Goal: Task Accomplishment & Management: Use online tool/utility

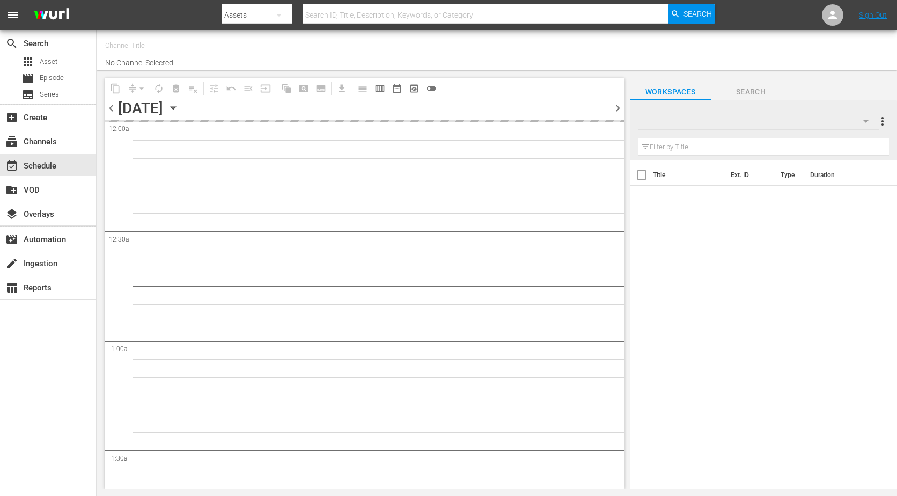
type input "The Film Detective (1847)"
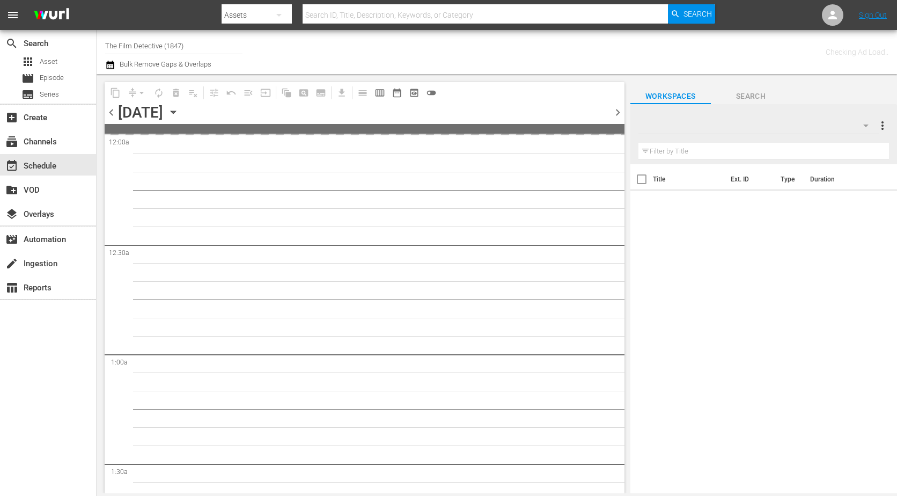
click at [257, 102] on div "content_copy compress arrow_drop_down autorenew_outlined delete_forever_outline…" at bounding box center [273, 92] width 337 height 21
click at [175, 112] on icon "button" at bounding box center [173, 112] width 5 height 3
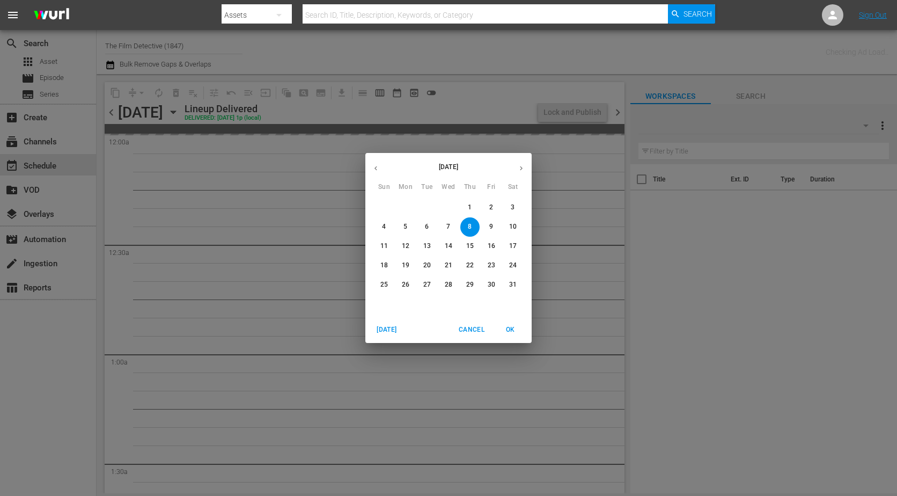
click at [515, 167] on button "button" at bounding box center [521, 168] width 21 height 21
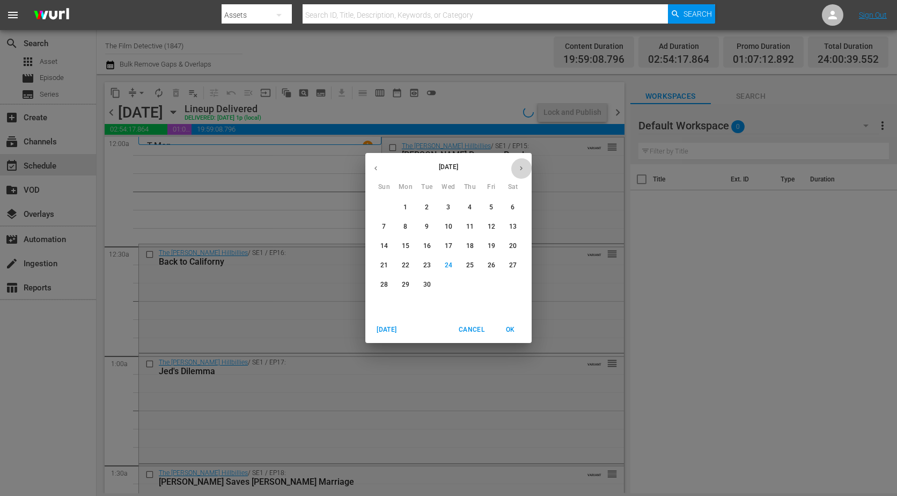
click at [521, 168] on icon "button" at bounding box center [521, 168] width 8 height 8
click at [463, 211] on span "2" at bounding box center [469, 207] width 19 height 9
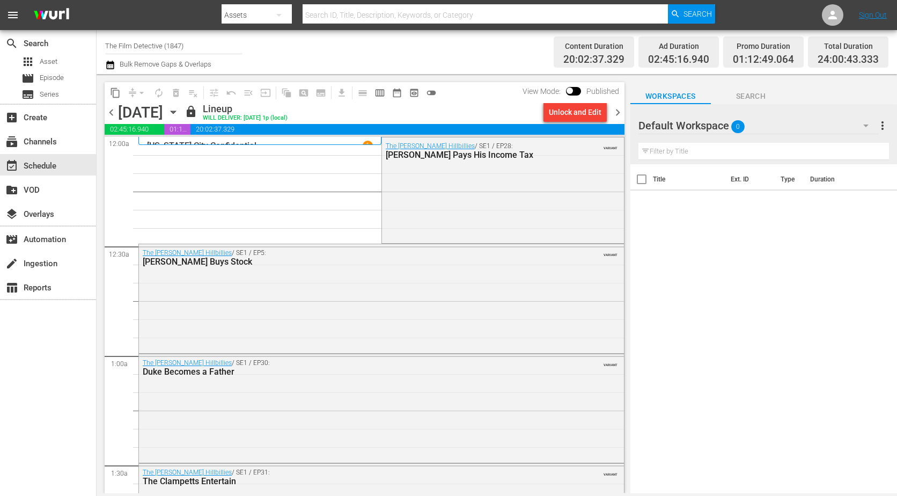
click at [616, 112] on span "chevron_right" at bounding box center [617, 112] width 13 height 13
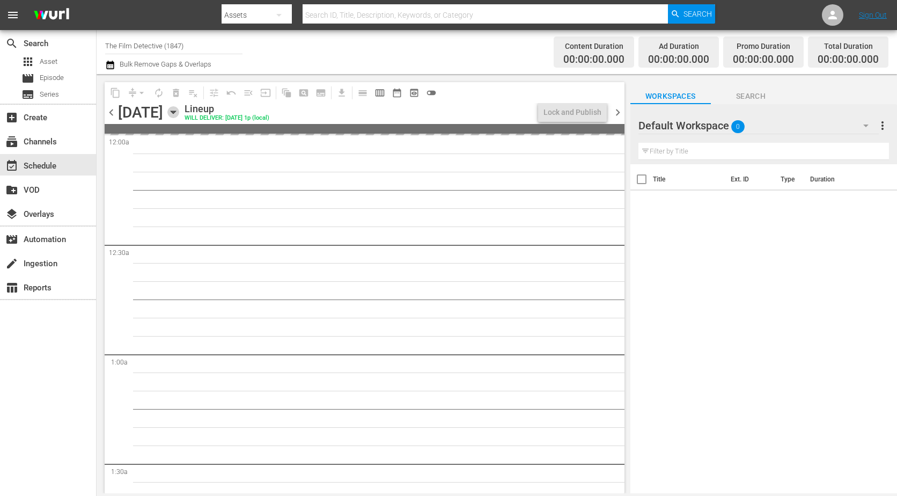
click at [179, 109] on icon "button" at bounding box center [173, 112] width 12 height 12
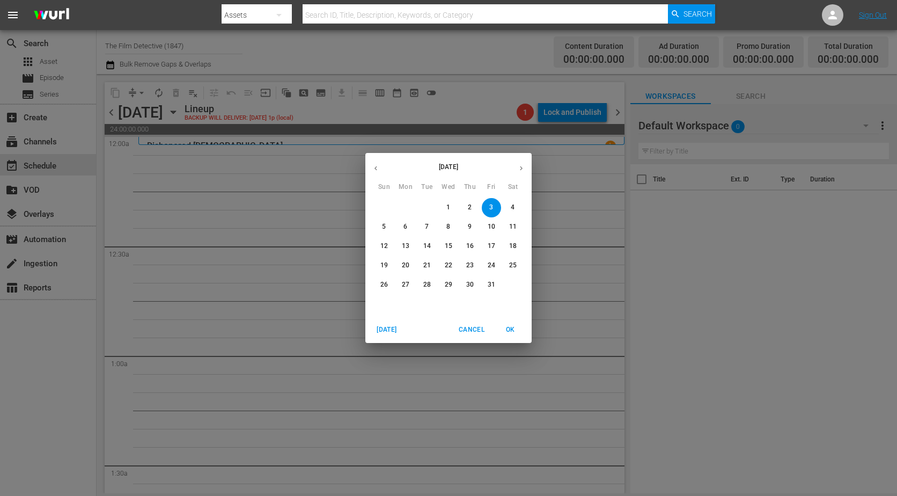
click at [506, 330] on span "OK" at bounding box center [510, 329] width 26 height 11
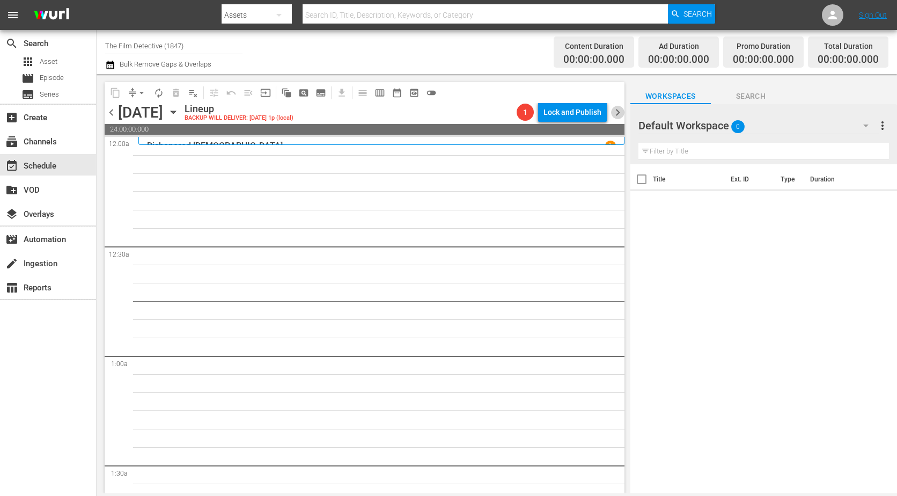
click at [611, 110] on span "chevron_right" at bounding box center [617, 112] width 13 height 13
click at [614, 110] on span "chevron_right" at bounding box center [617, 112] width 13 height 13
click at [617, 116] on span "chevron_right" at bounding box center [617, 112] width 13 height 13
click at [111, 113] on span "chevron_left" at bounding box center [111, 112] width 13 height 13
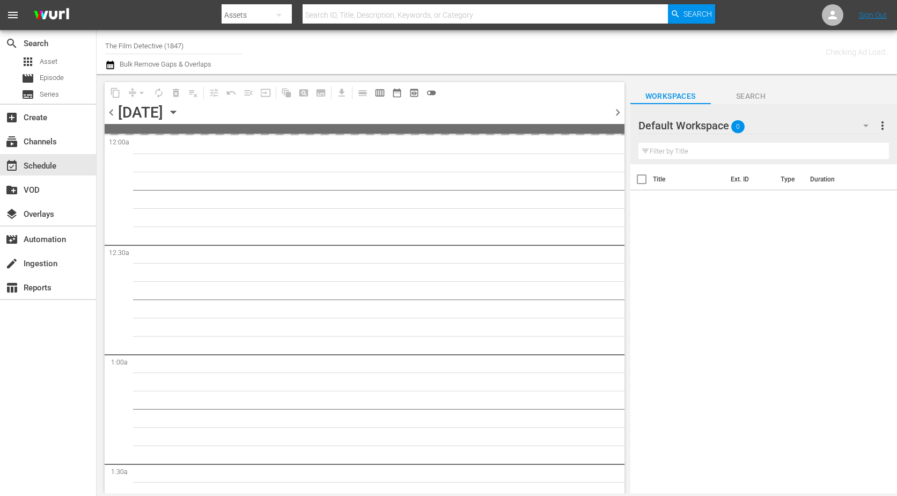
click at [111, 113] on span "chevron_left" at bounding box center [111, 112] width 13 height 13
click at [111, 112] on span "chevron_left" at bounding box center [111, 112] width 13 height 13
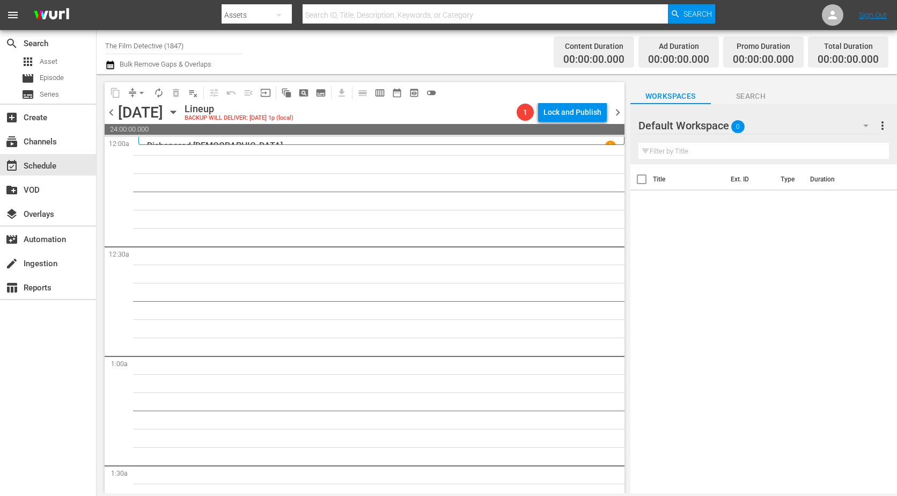
click at [621, 119] on span "chevron_right" at bounding box center [617, 112] width 13 height 13
click at [107, 115] on span "chevron_left" at bounding box center [111, 112] width 13 height 13
click at [281, 13] on icon "button" at bounding box center [278, 15] width 13 height 13
click at [256, 47] on div "Channels" at bounding box center [255, 44] width 43 height 17
click at [355, 13] on input "text" at bounding box center [485, 15] width 365 height 26
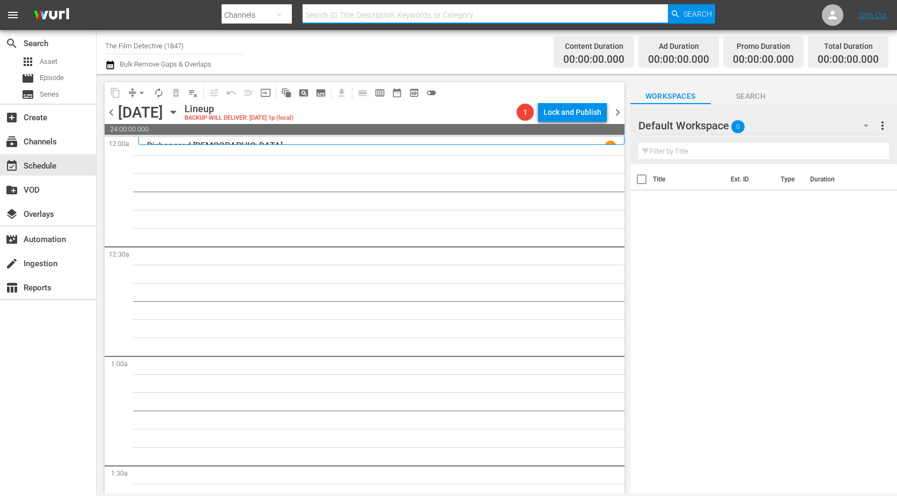
type input "Historian"
click at [698, 12] on span "Search" at bounding box center [697, 13] width 28 height 19
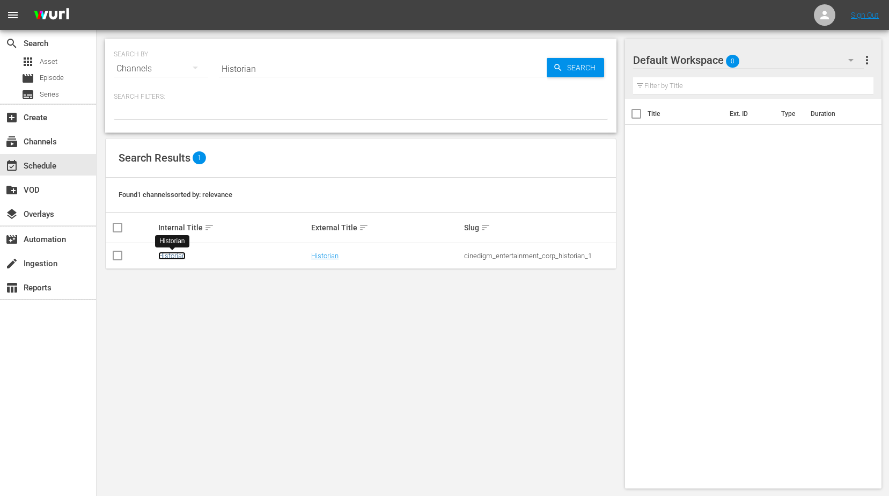
click at [178, 255] on link "Historian" at bounding box center [171, 256] width 27 height 8
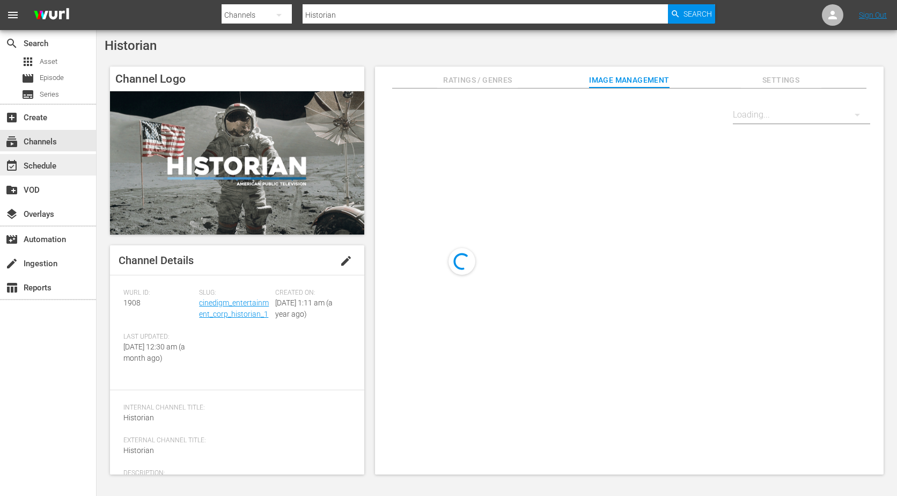
click at [34, 158] on div "event_available Schedule" at bounding box center [48, 164] width 96 height 21
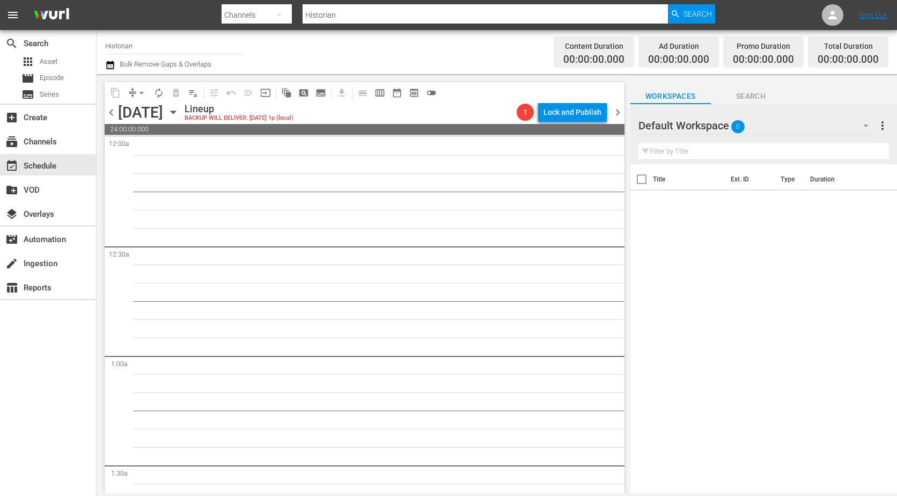
click at [108, 113] on span "chevron_left" at bounding box center [111, 112] width 13 height 13
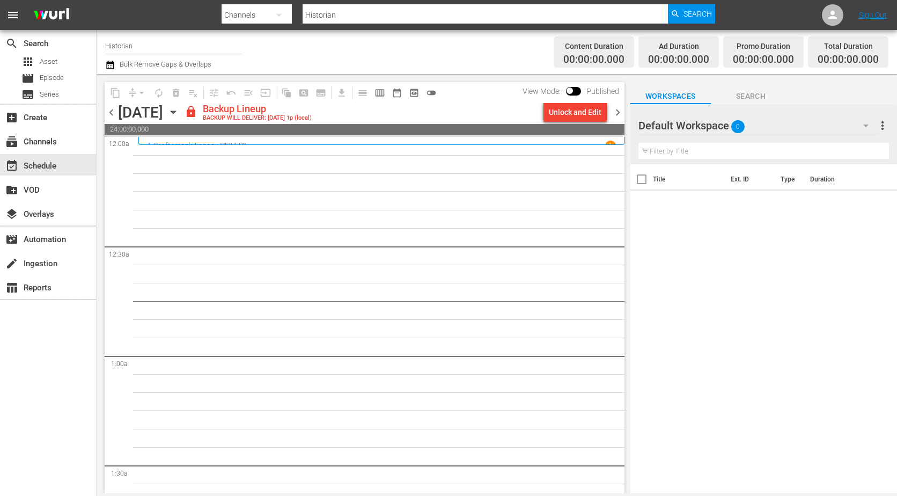
click at [111, 115] on span "chevron_left" at bounding box center [111, 112] width 13 height 13
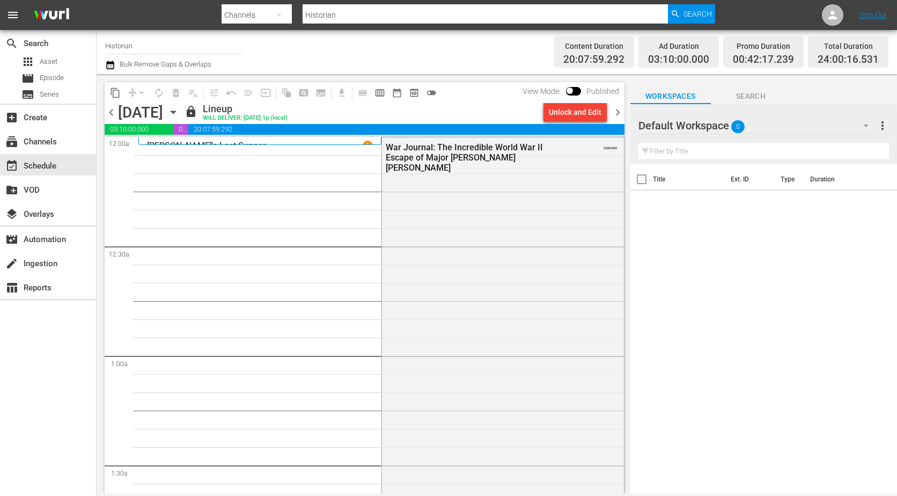
click at [111, 115] on span "chevron_left" at bounding box center [111, 112] width 13 height 13
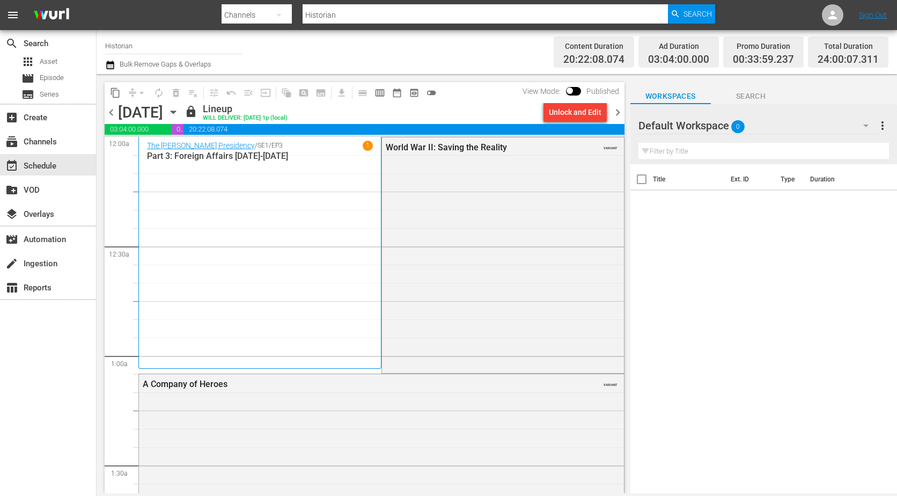
click at [111, 115] on span "chevron_left" at bounding box center [111, 112] width 13 height 13
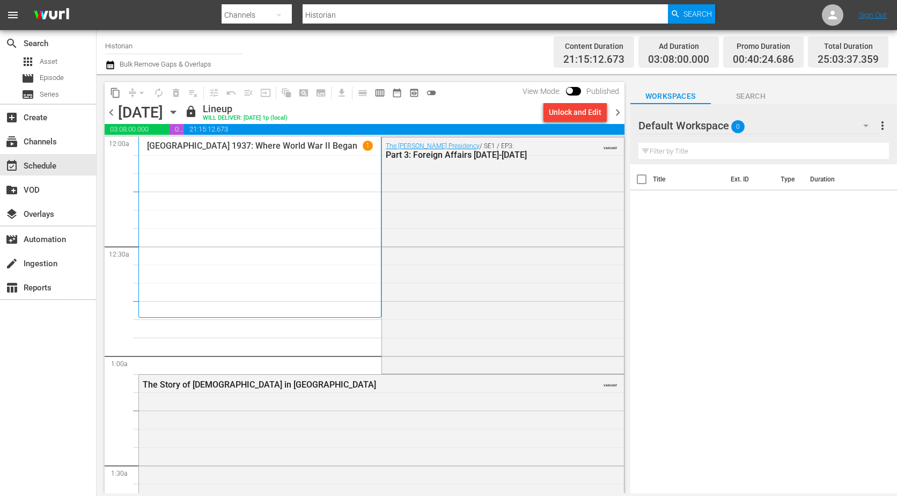
click at [111, 115] on span "chevron_left" at bounding box center [111, 112] width 13 height 13
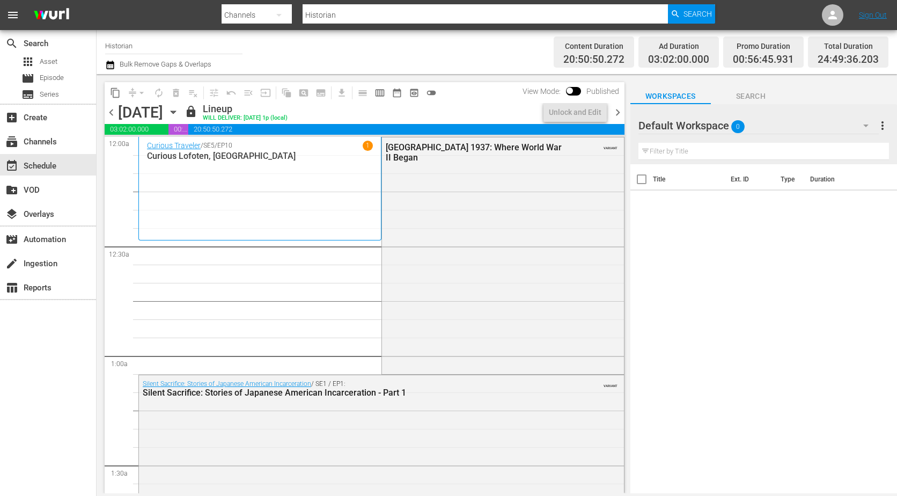
click at [111, 115] on span "chevron_left" at bounding box center [111, 112] width 13 height 13
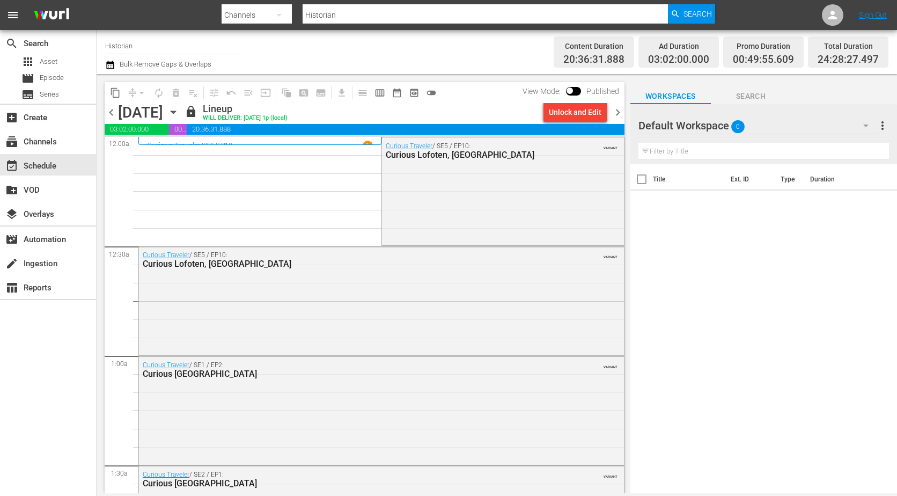
click at [111, 115] on span "chevron_left" at bounding box center [111, 112] width 13 height 13
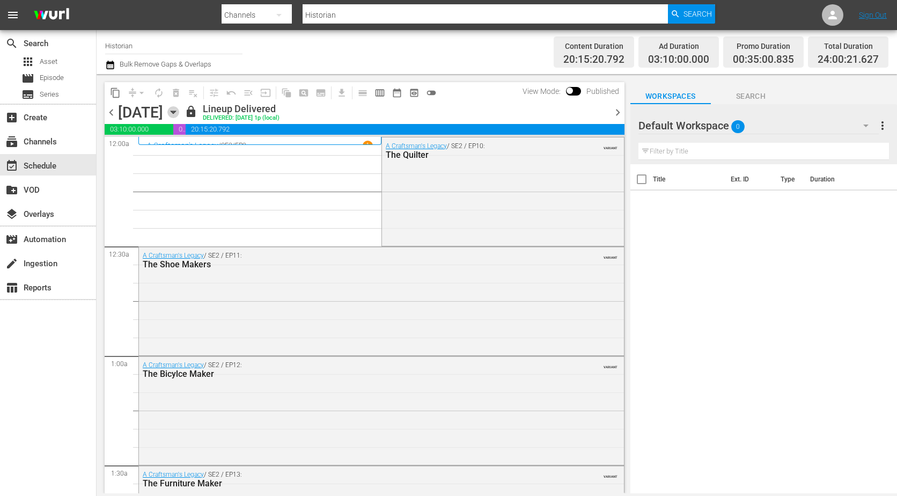
click at [179, 112] on icon "button" at bounding box center [173, 112] width 12 height 12
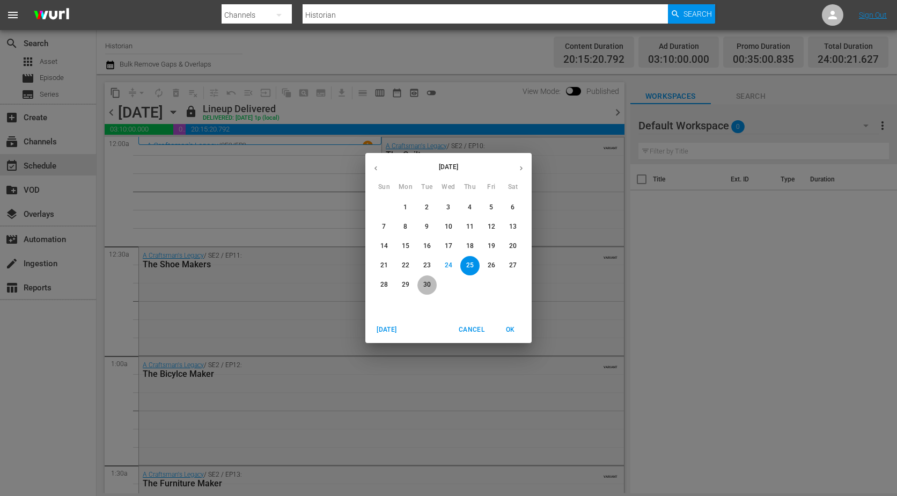
click at [429, 284] on p "30" at bounding box center [427, 284] width 8 height 9
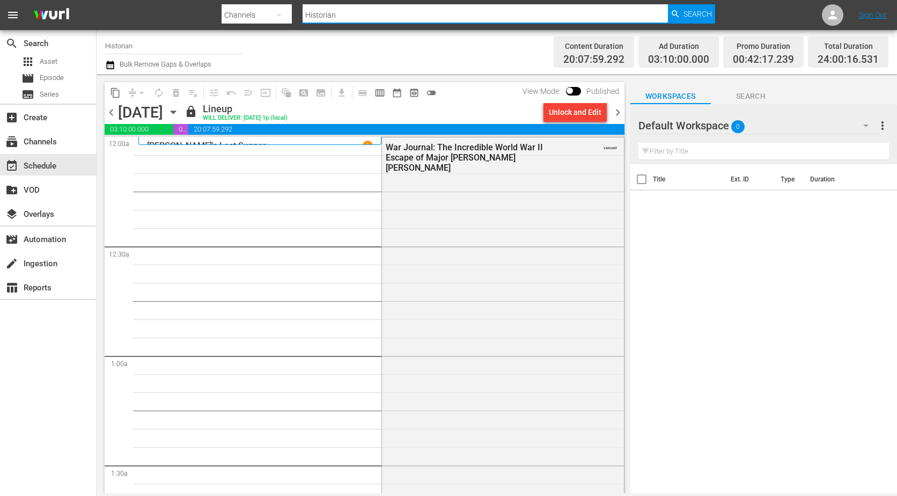
click at [391, 7] on input "Historian" at bounding box center [485, 15] width 365 height 26
drag, startPoint x: 385, startPoint y: 16, endPoint x: 277, endPoint y: 31, distance: 109.4
click at [277, 31] on div "menu Search By Channels Search ID, Title, Description, Keywords, or Category Hi…" at bounding box center [448, 246] width 897 height 493
type input "the"
click at [693, 8] on span "Search" at bounding box center [697, 13] width 28 height 19
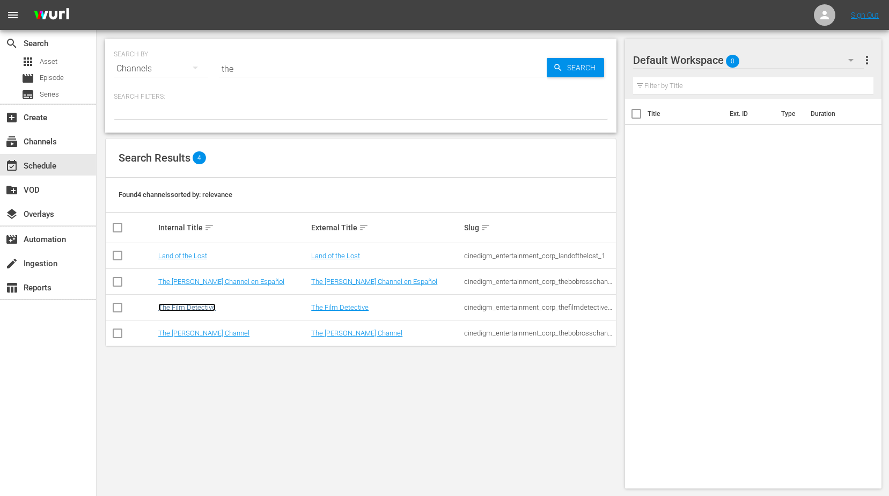
click at [206, 305] on link "The Film Detective" at bounding box center [186, 307] width 57 height 8
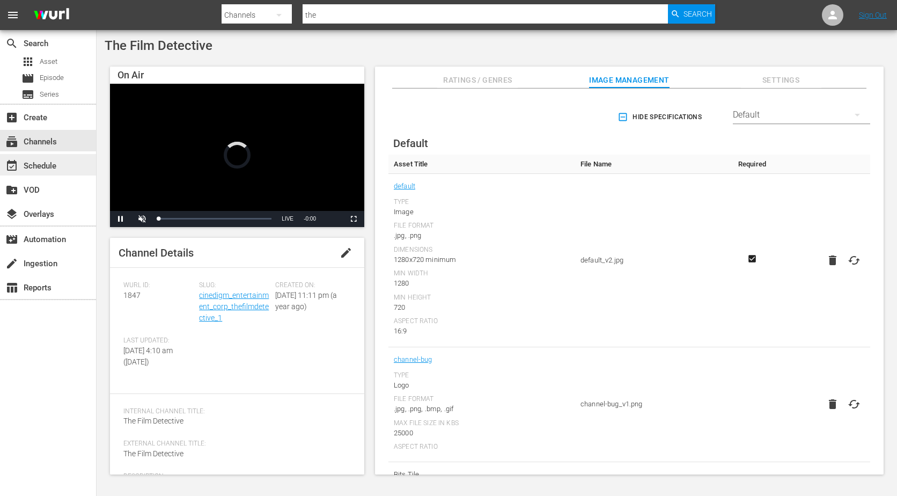
click at [50, 167] on div "event_available Schedule" at bounding box center [30, 164] width 60 height 10
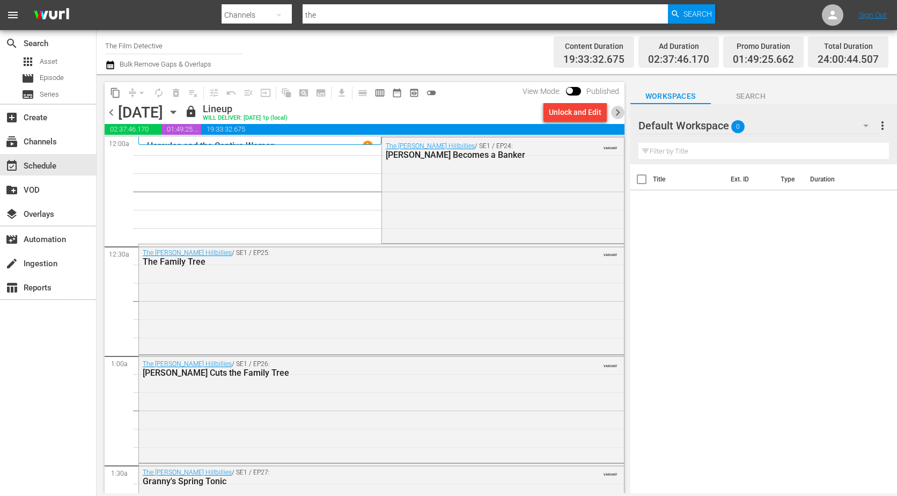
click at [615, 111] on span "chevron_right" at bounding box center [617, 112] width 13 height 13
click at [617, 112] on span "chevron_right" at bounding box center [617, 112] width 13 height 13
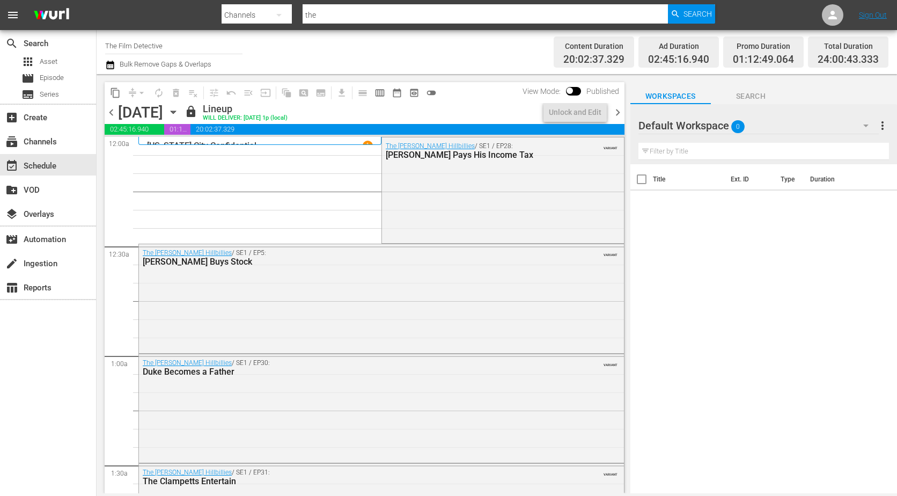
click at [617, 112] on span "chevron_right" at bounding box center [617, 112] width 13 height 13
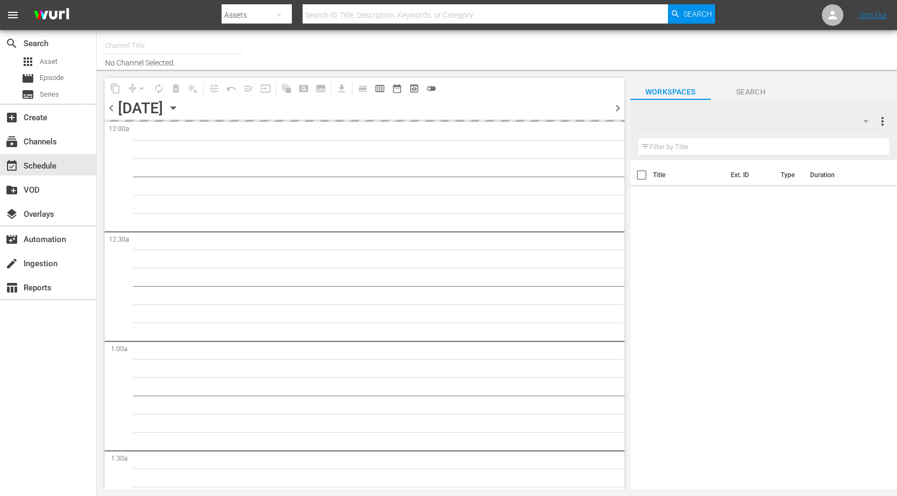
type input "The Film Detective (1847)"
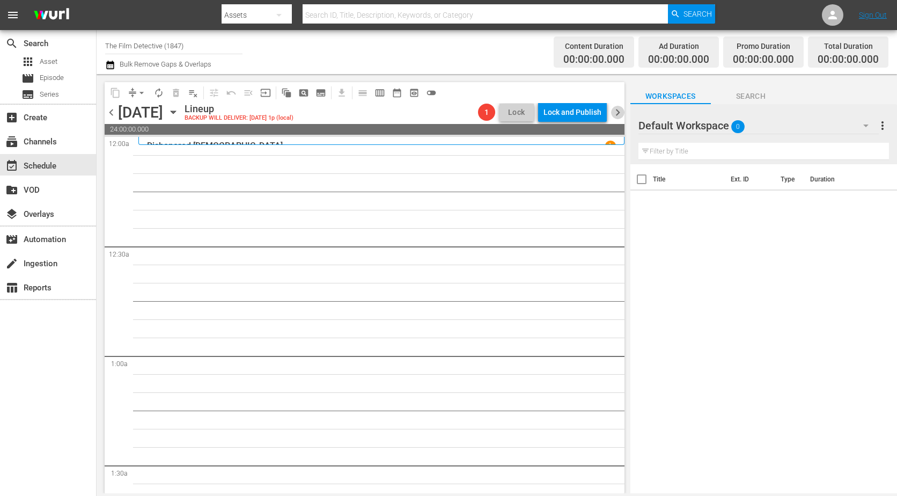
click at [616, 110] on span "chevron_right" at bounding box center [617, 112] width 13 height 13
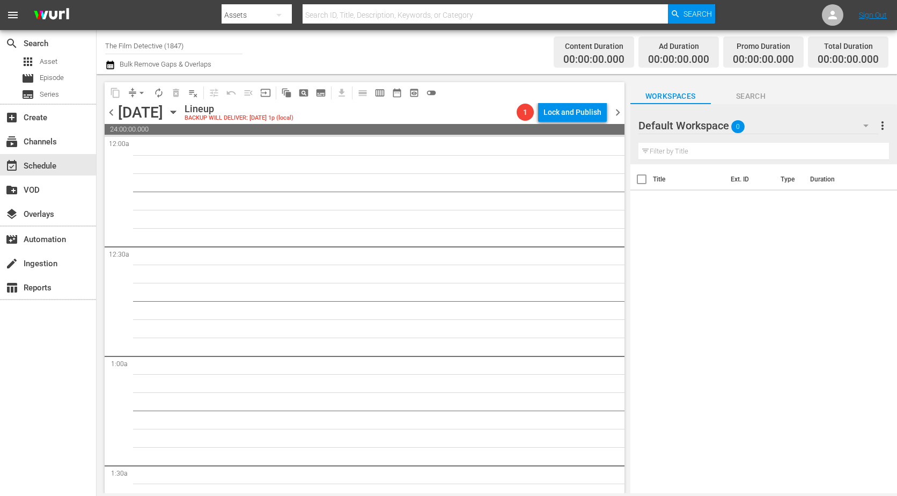
click at [107, 109] on span "chevron_left" at bounding box center [111, 112] width 13 height 13
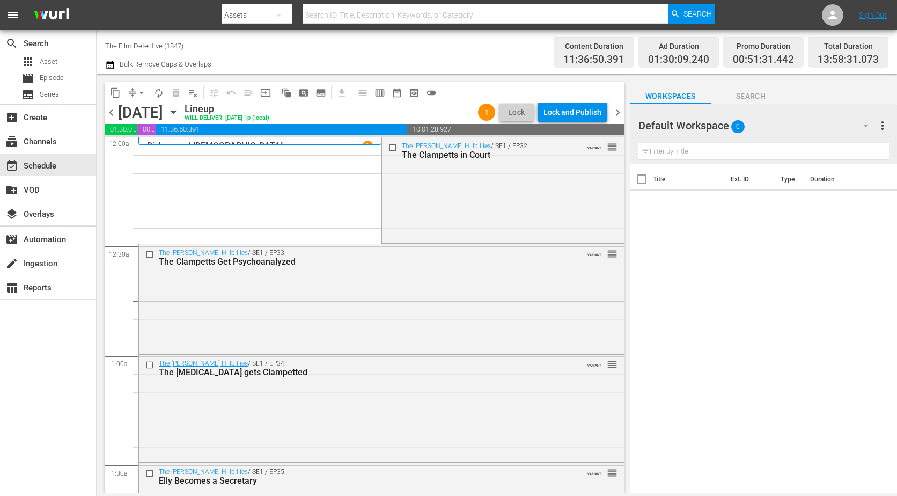
click at [614, 117] on span "chevron_right" at bounding box center [617, 112] width 13 height 13
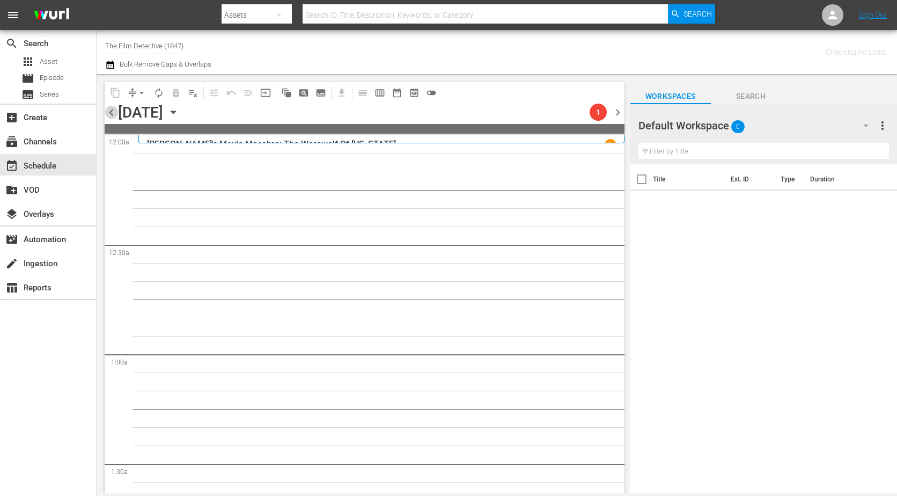
click at [111, 115] on span "chevron_left" at bounding box center [111, 112] width 13 height 13
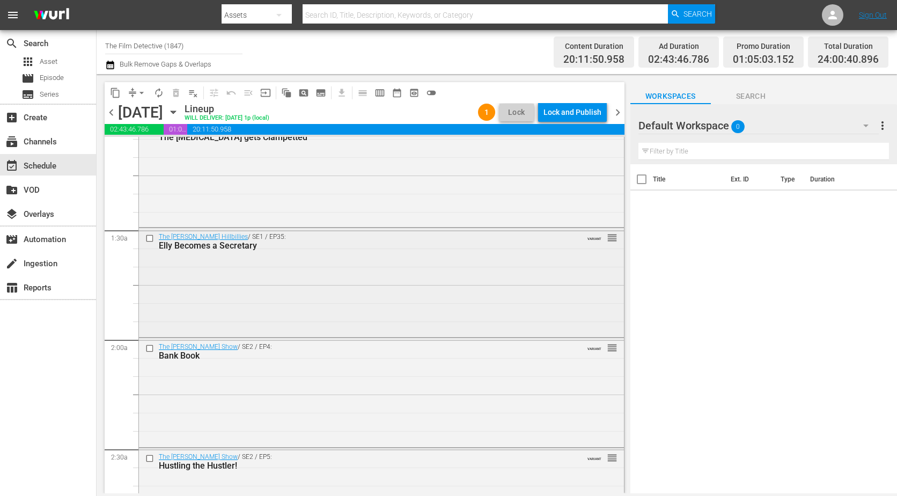
scroll to position [375, 0]
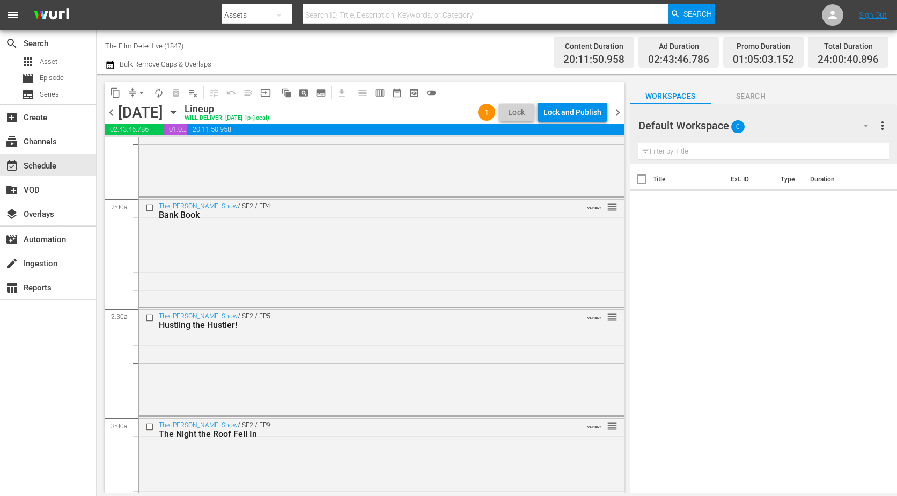
click at [614, 116] on span "chevron_right" at bounding box center [617, 112] width 13 height 13
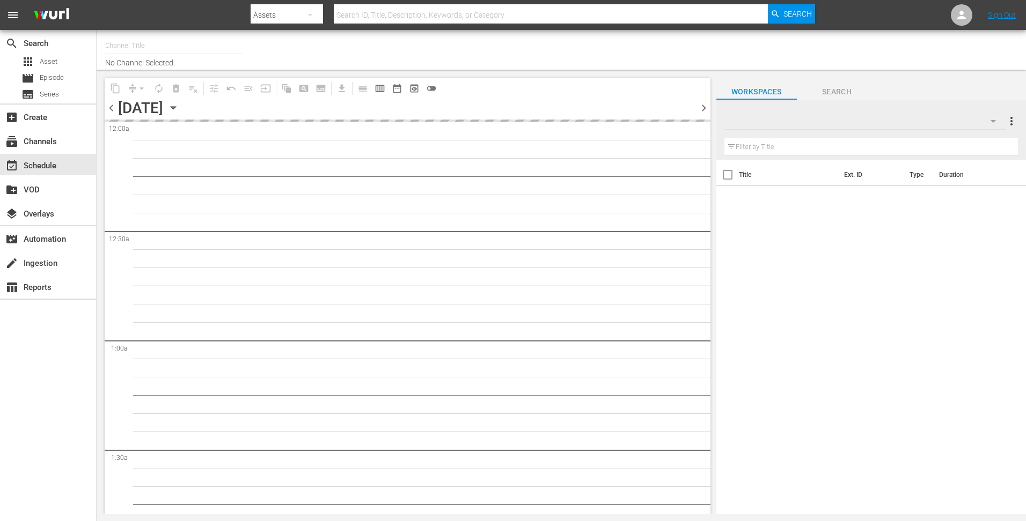
type input "The Film Detective (1847)"
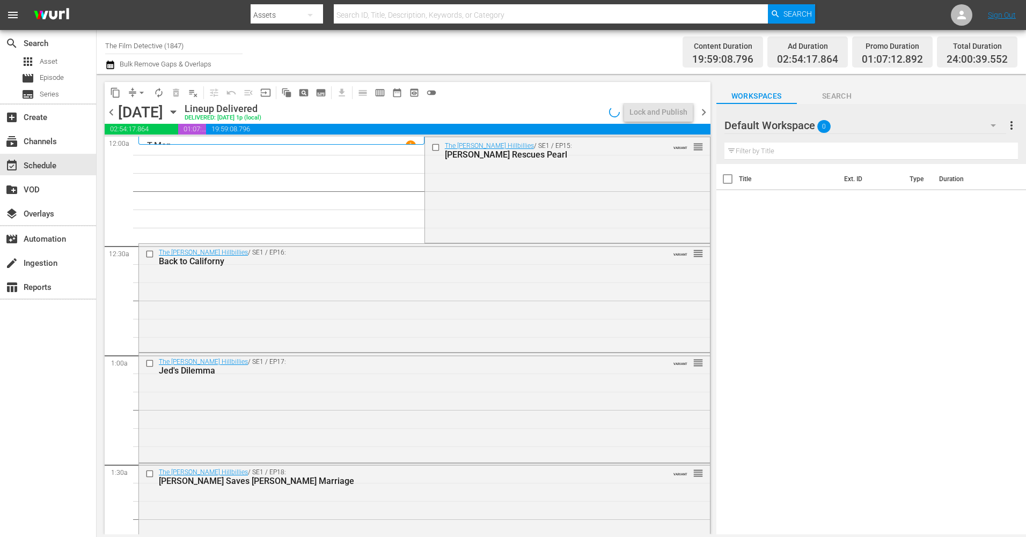
click at [179, 114] on icon "button" at bounding box center [173, 112] width 12 height 12
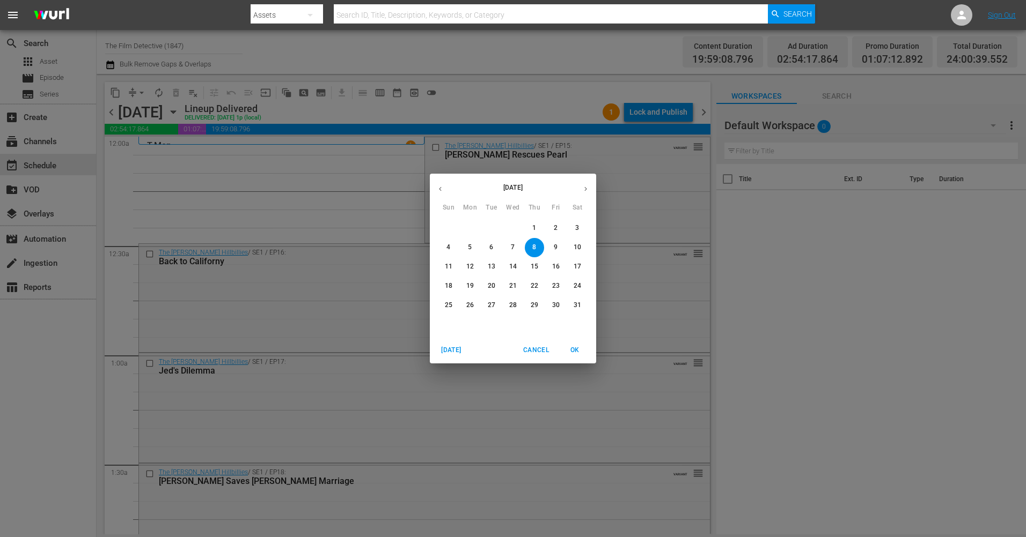
click at [591, 189] on button "button" at bounding box center [585, 189] width 21 height 21
click at [591, 190] on button "button" at bounding box center [585, 189] width 21 height 21
click at [591, 189] on button "button" at bounding box center [585, 189] width 21 height 21
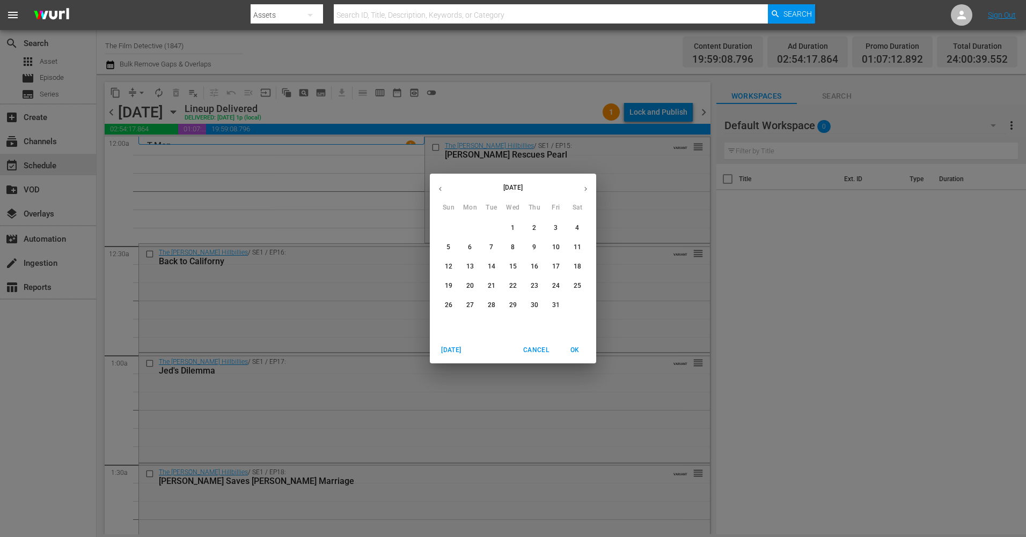
click at [572, 226] on span "4" at bounding box center [577, 228] width 19 height 9
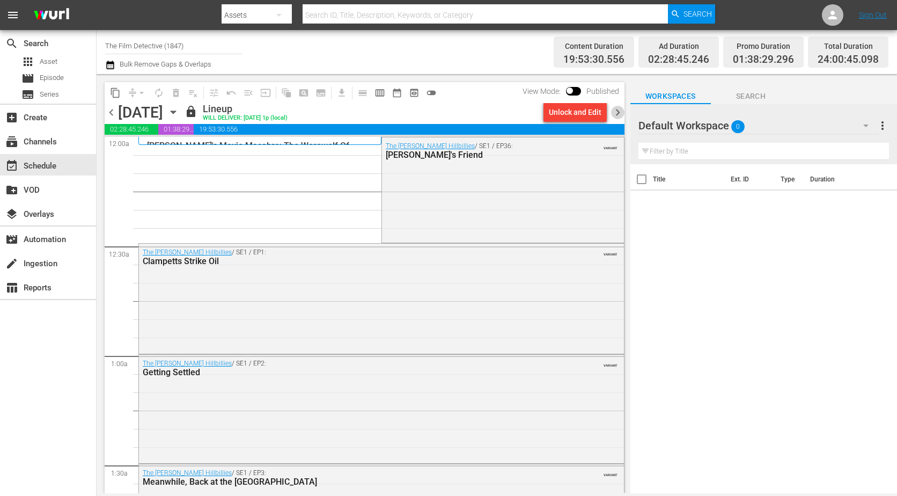
click at [616, 116] on span "chevron_right" at bounding box center [617, 112] width 13 height 13
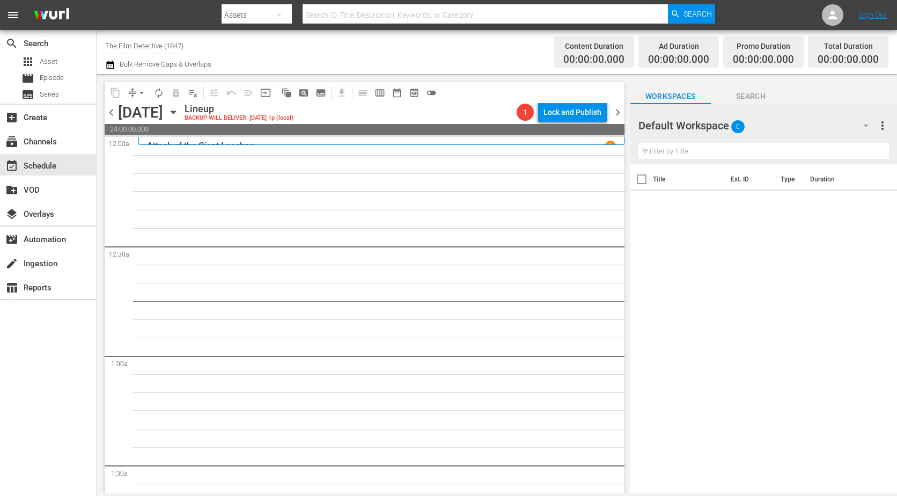
click at [616, 113] on span "chevron_right" at bounding box center [617, 112] width 13 height 13
click at [110, 116] on span "chevron_left" at bounding box center [111, 112] width 13 height 13
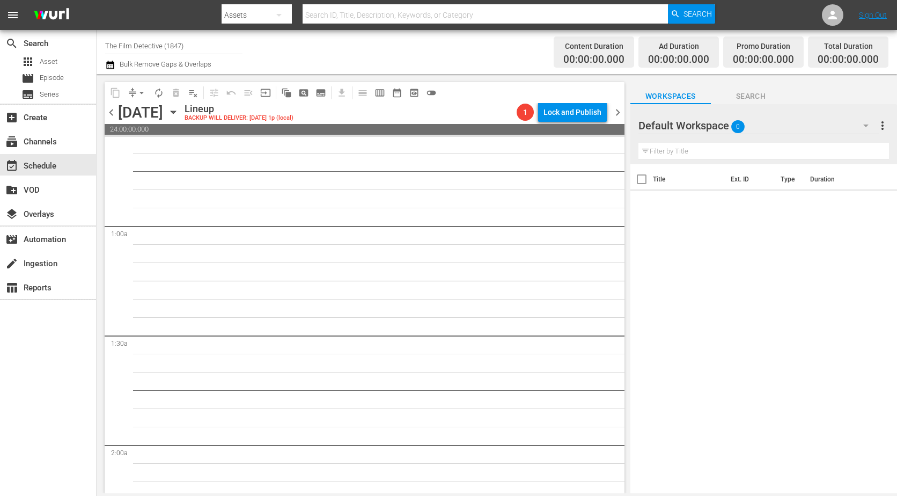
scroll to position [54, 0]
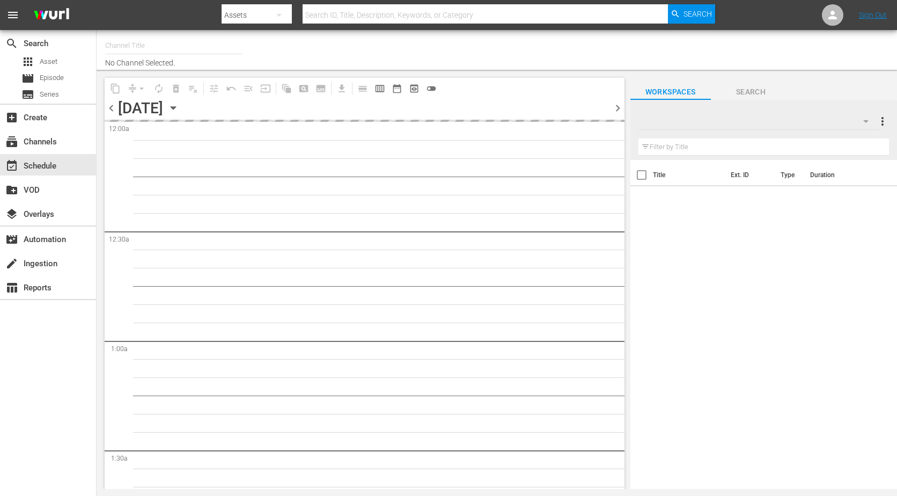
type input "The Film Detective (1847)"
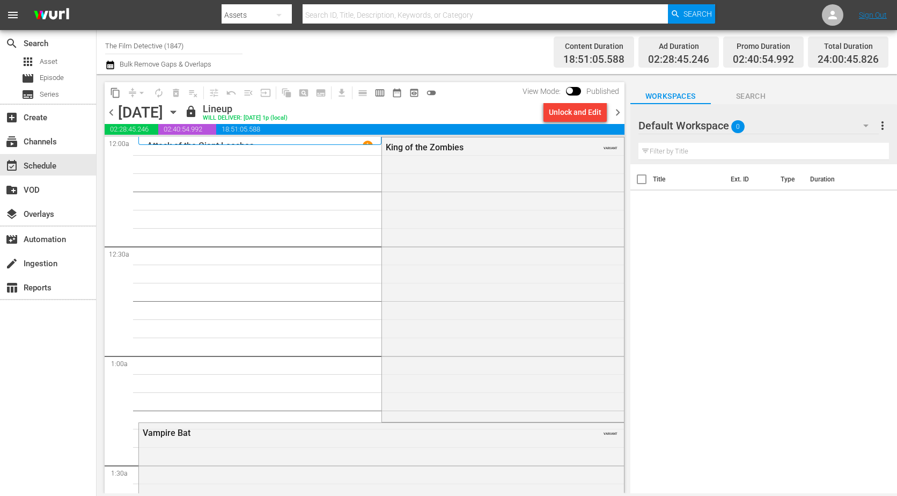
click at [613, 112] on span "chevron_right" at bounding box center [617, 112] width 13 height 13
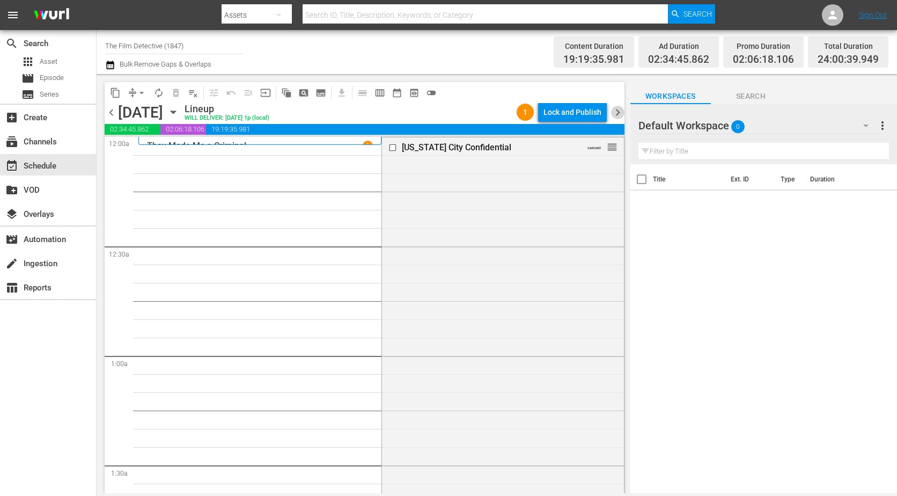
click at [617, 115] on span "chevron_right" at bounding box center [617, 112] width 13 height 13
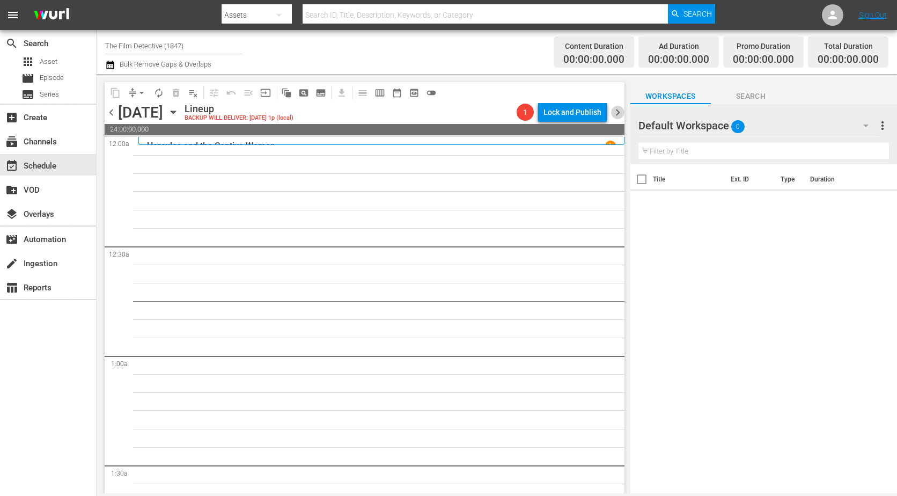
click at [612, 116] on span "chevron_right" at bounding box center [617, 112] width 13 height 13
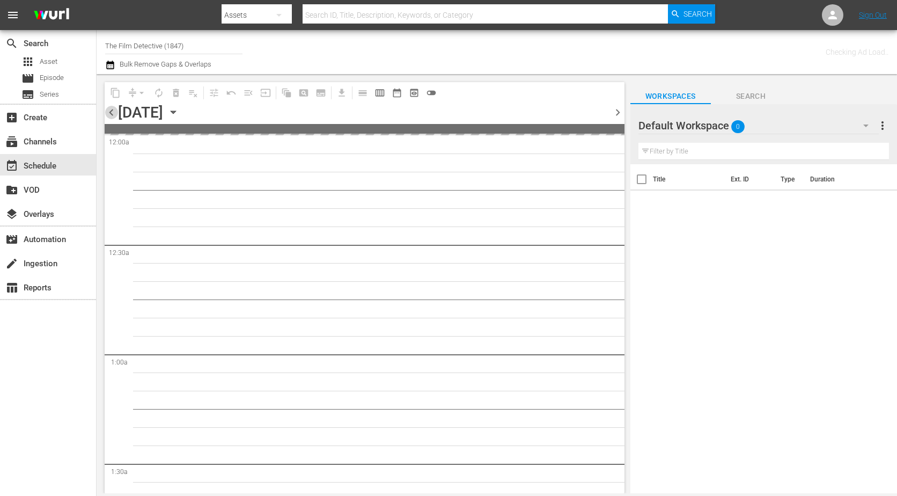
click at [108, 117] on span "chevron_left" at bounding box center [111, 112] width 13 height 13
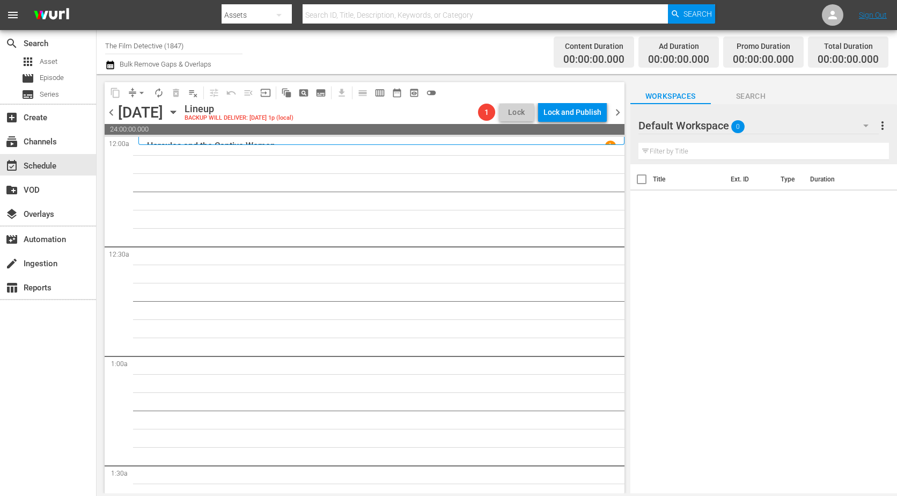
click at [618, 115] on span "chevron_right" at bounding box center [617, 112] width 13 height 13
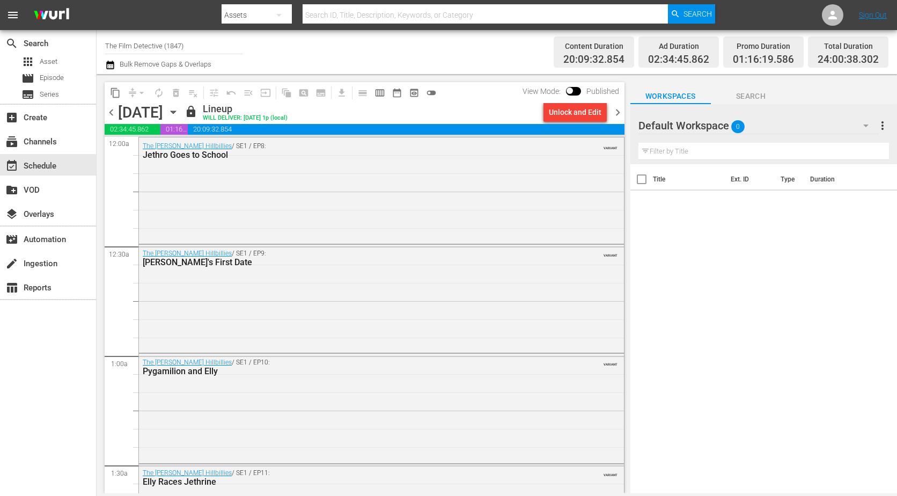
click at [108, 114] on span "chevron_left" at bounding box center [111, 112] width 13 height 13
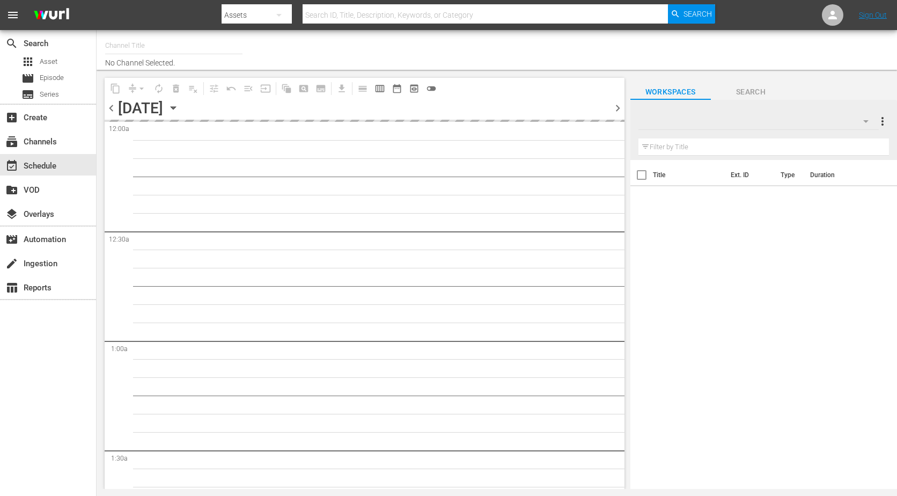
type input "The Film Detective (1847)"
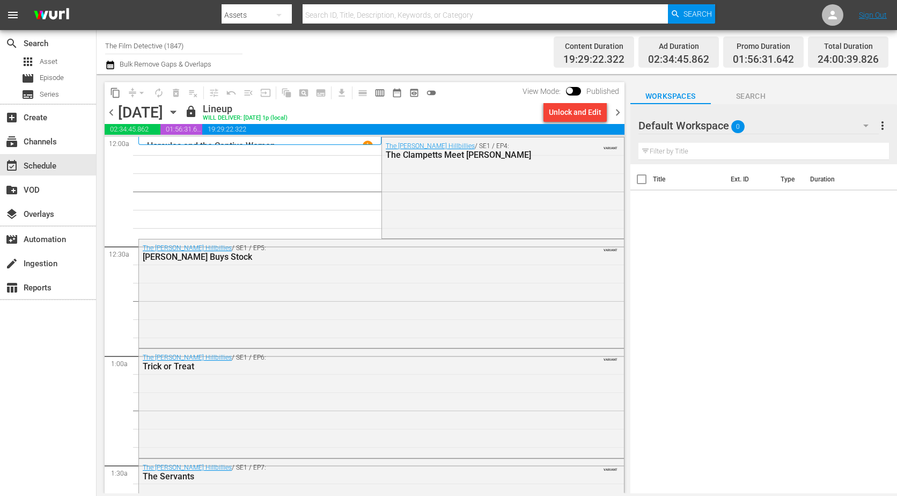
click at [615, 114] on span "chevron_right" at bounding box center [617, 112] width 13 height 13
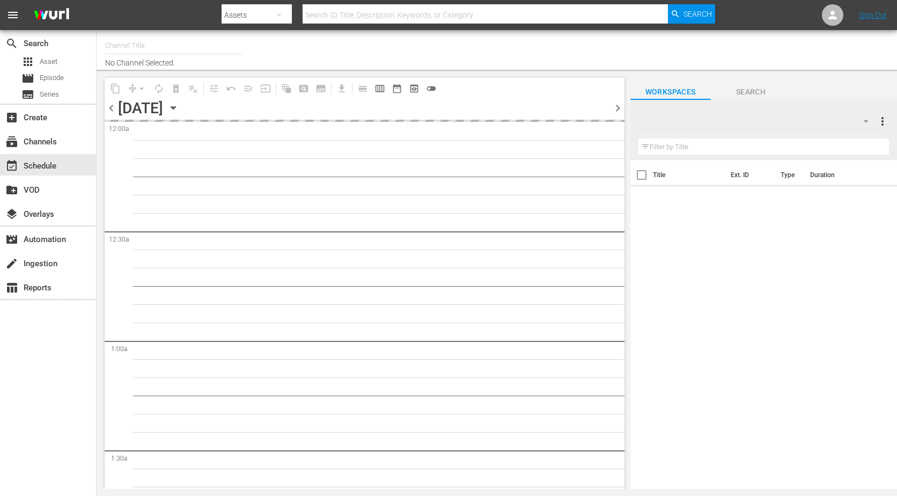
type input "The Film Detective (1847)"
